Goal: Task Accomplishment & Management: Manage account settings

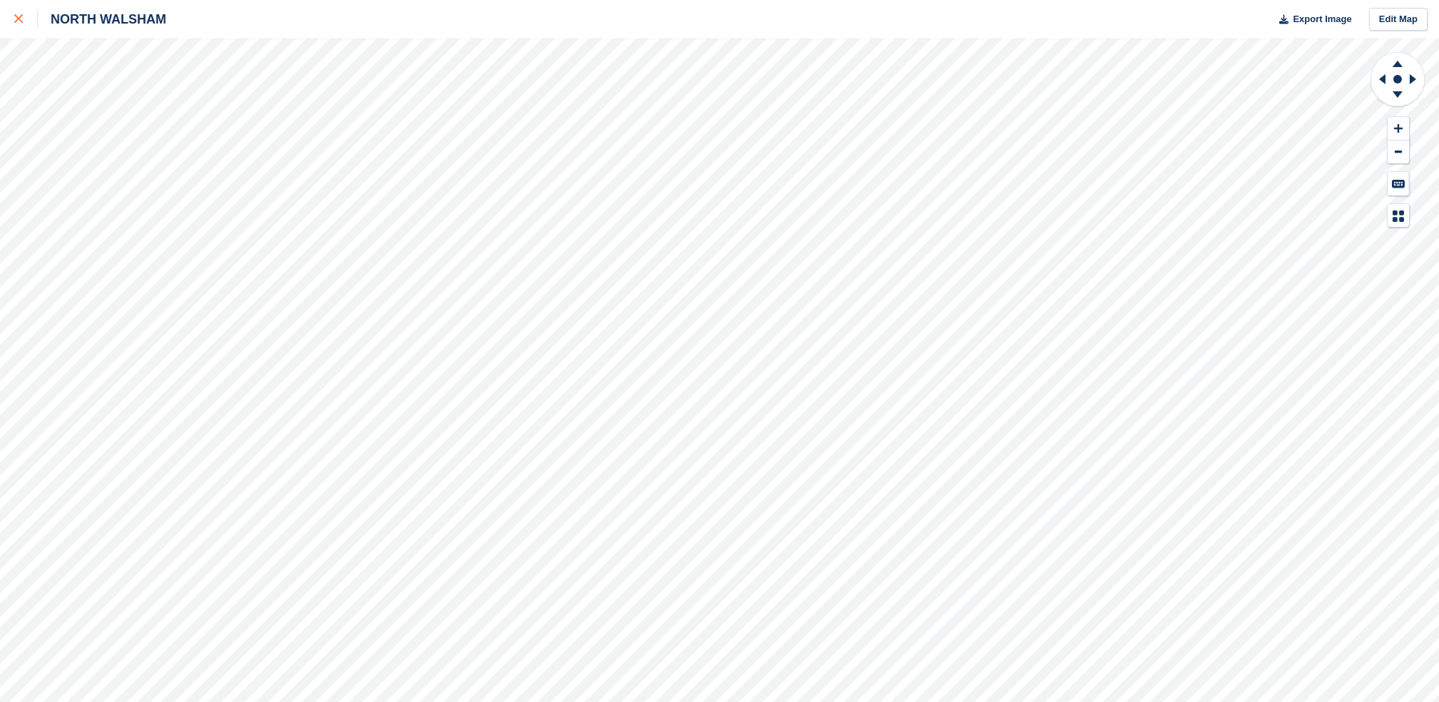
click at [29, 19] on div at bounding box center [26, 19] width 24 height 17
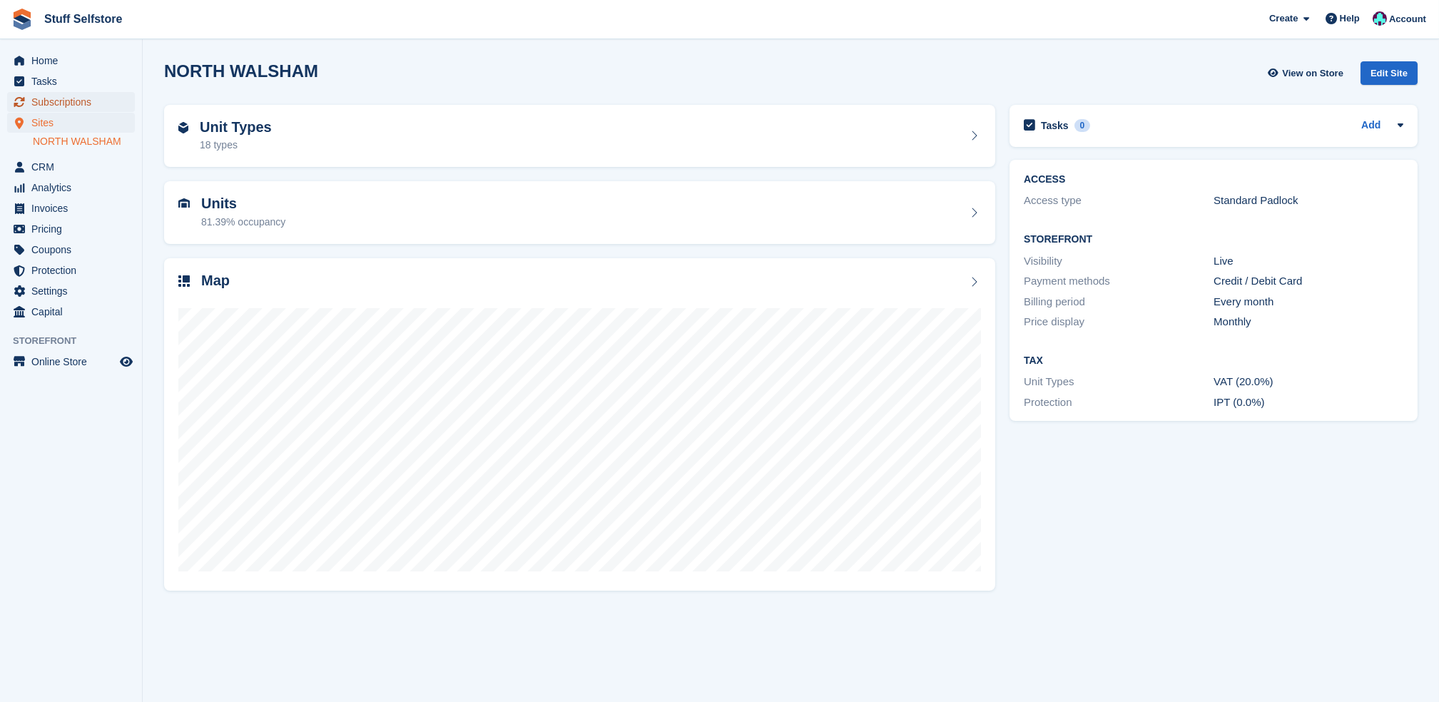
click at [48, 103] on span "Subscriptions" at bounding box center [74, 102] width 86 height 20
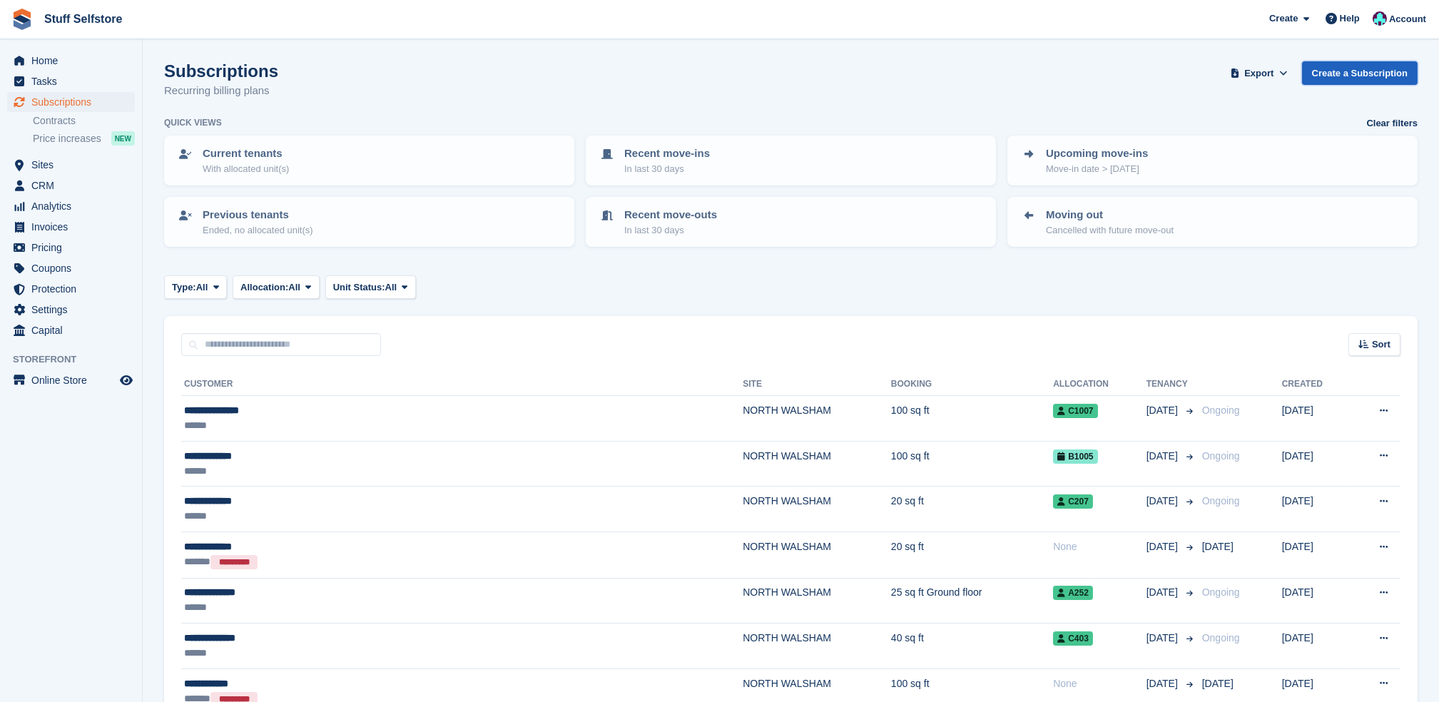
click at [1365, 81] on link "Create a Subscription" at bounding box center [1360, 73] width 116 height 24
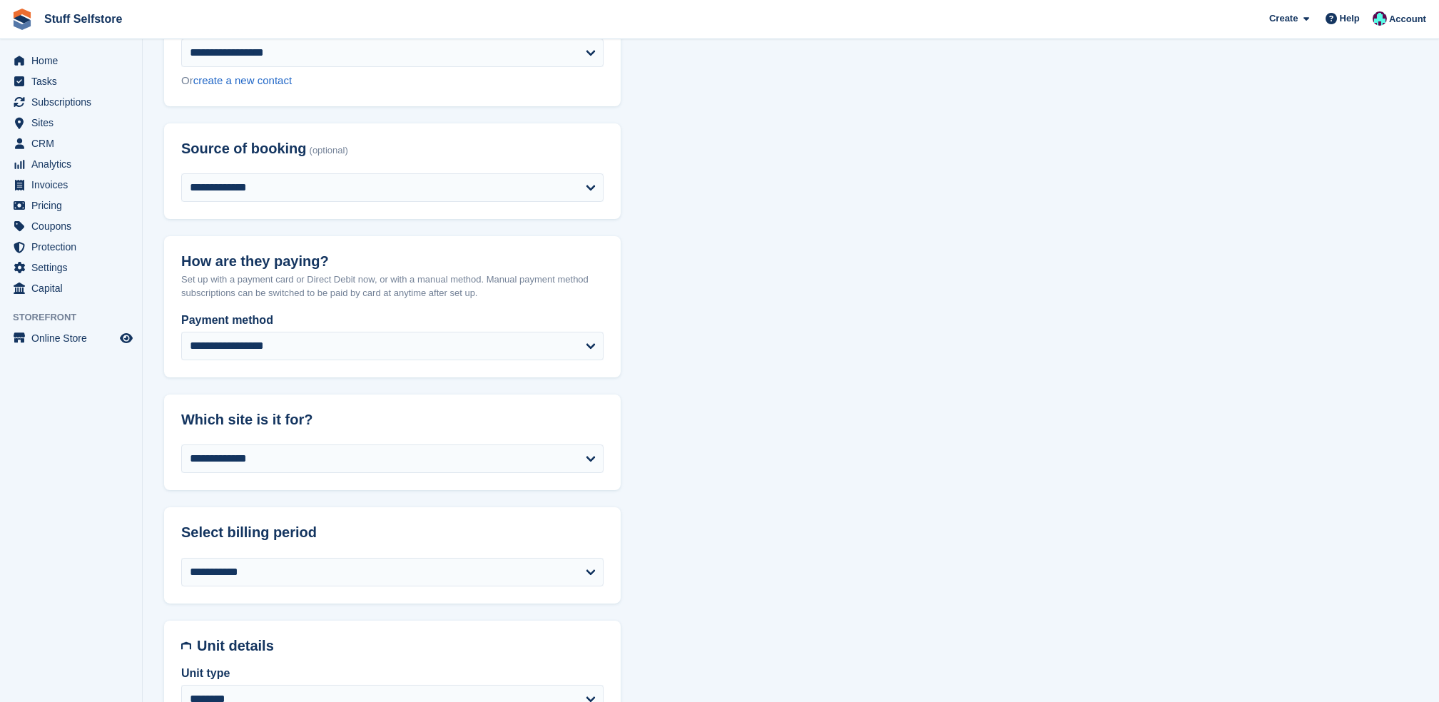
scroll to position [380, 0]
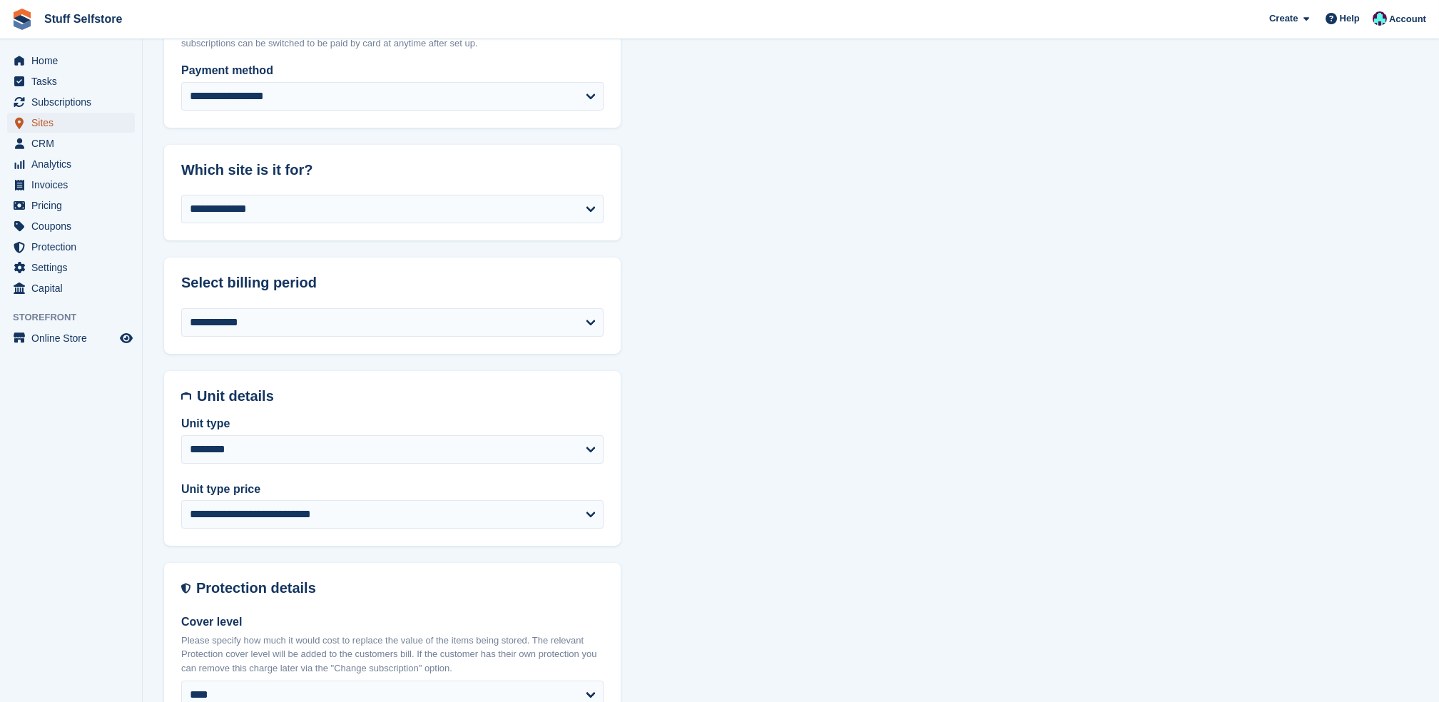
click at [48, 126] on span "Sites" at bounding box center [74, 123] width 86 height 20
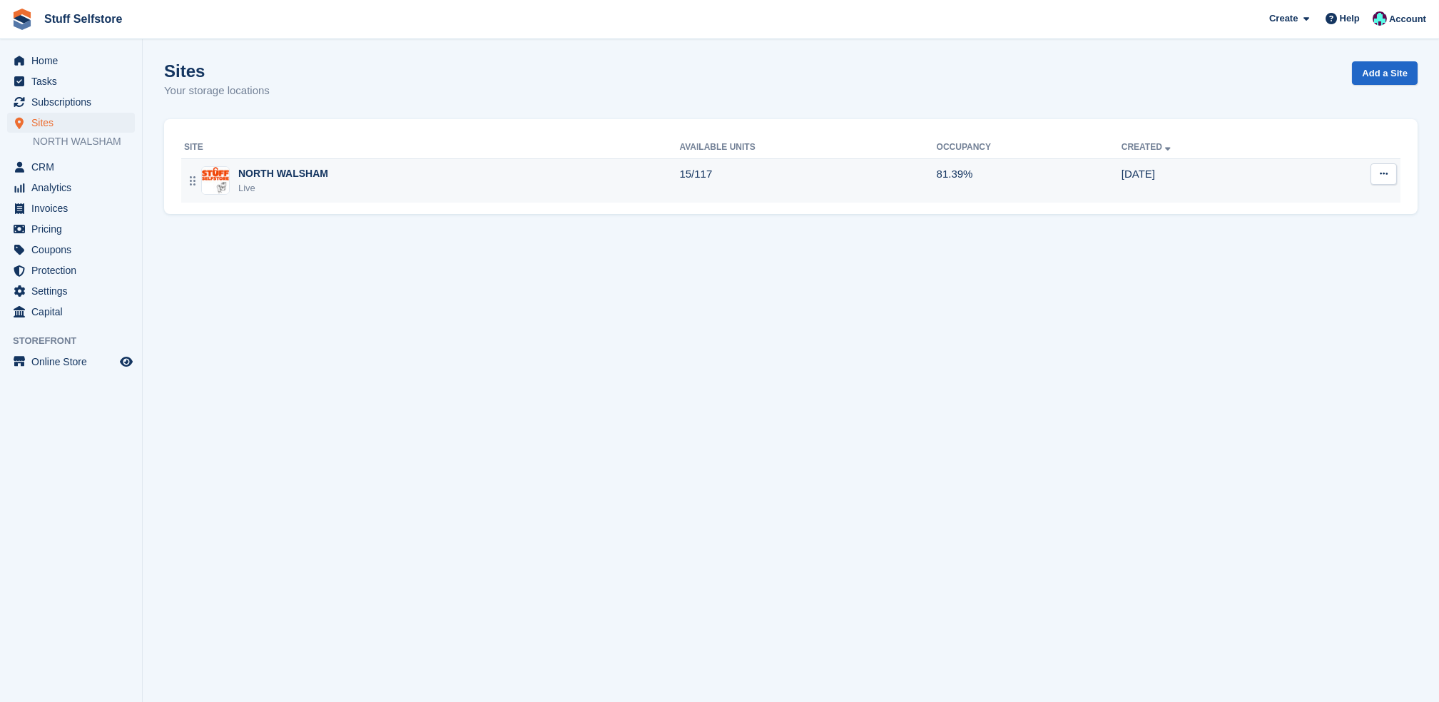
click at [395, 169] on div "NORTH WALSHAM Live" at bounding box center [431, 180] width 495 height 29
